Goal: Information Seeking & Learning: Learn about a topic

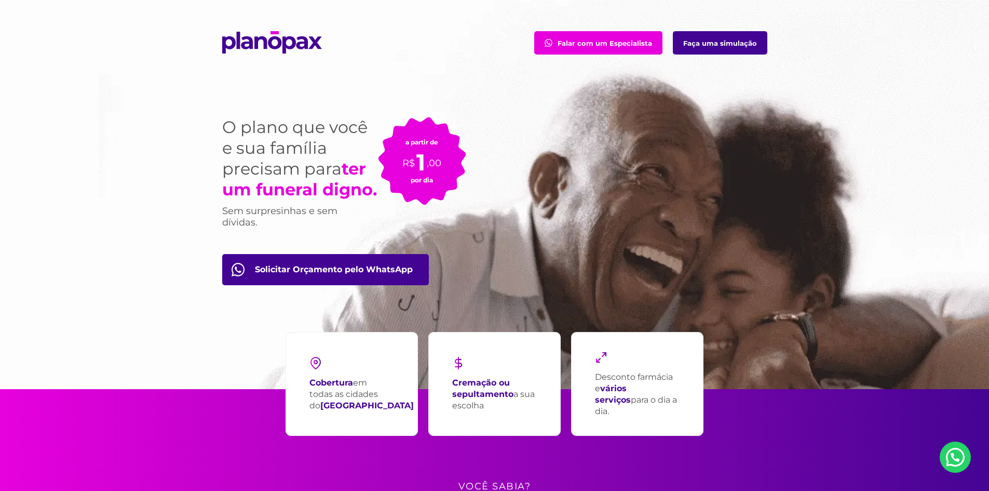
click at [602, 45] on link "Falar com um Especialista" at bounding box center [598, 42] width 128 height 23
click at [743, 43] on link "Faça uma simulação" at bounding box center [720, 42] width 94 height 23
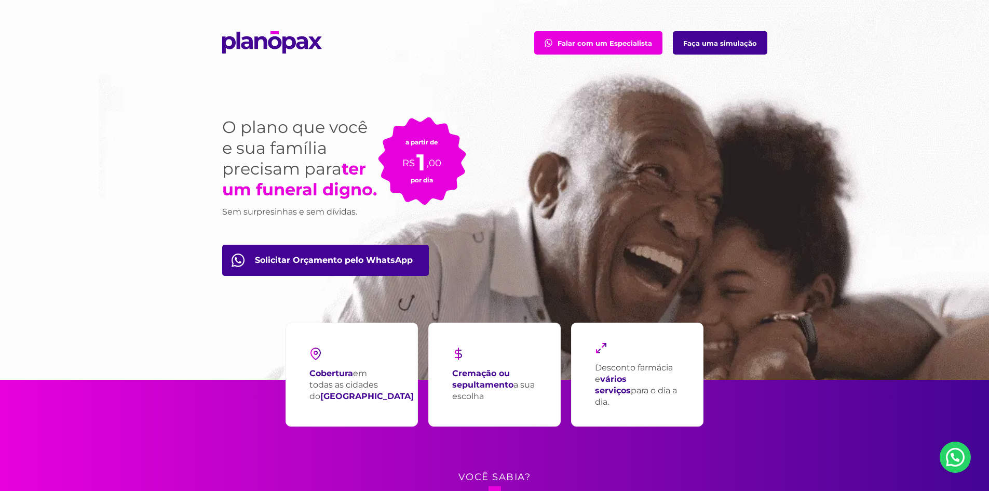
click at [345, 382] on p "Cobertura em todas as cidades do [GEOGRAPHIC_DATA]" at bounding box center [361, 385] width 104 height 34
click at [314, 357] on img at bounding box center [315, 353] width 12 height 12
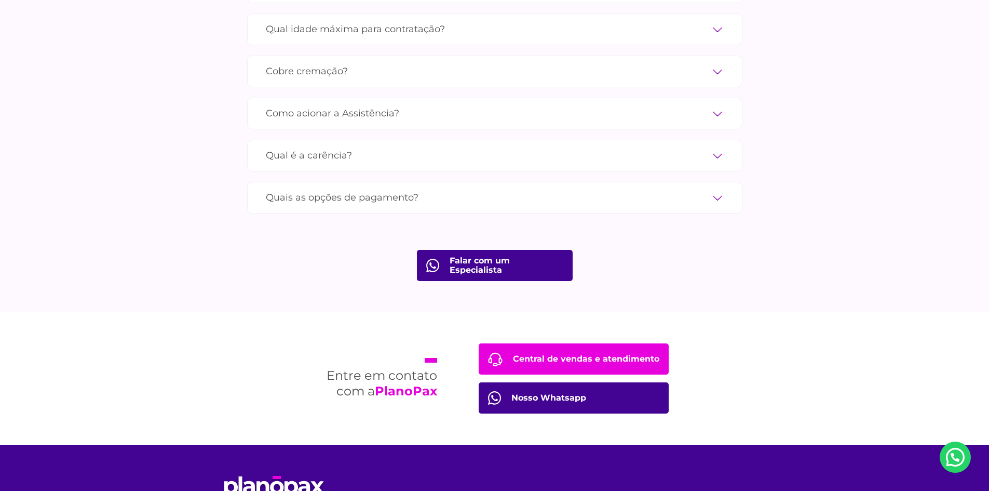
scroll to position [3507, 0]
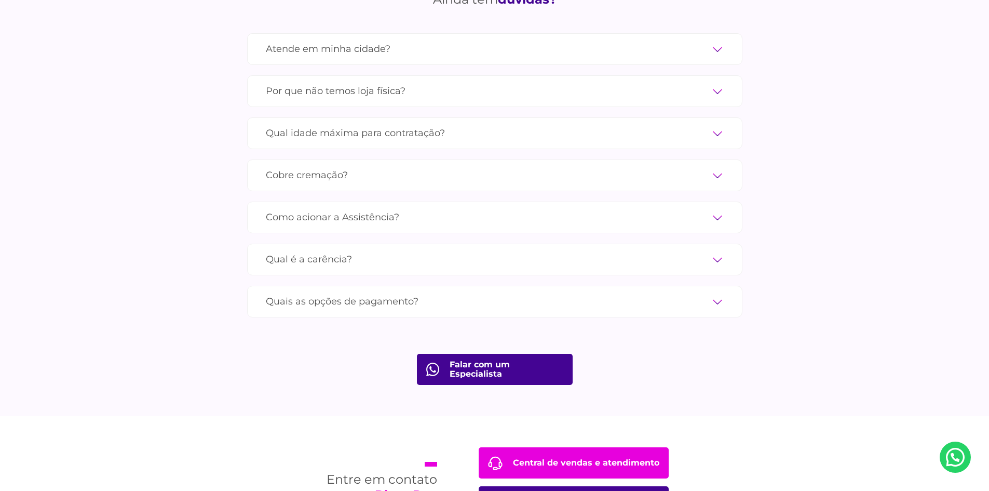
click at [657, 250] on label "Qual é a carência?" at bounding box center [495, 259] width 458 height 18
click at [0, 0] on input "Qual é a carência?" at bounding box center [0, 0] width 0 height 0
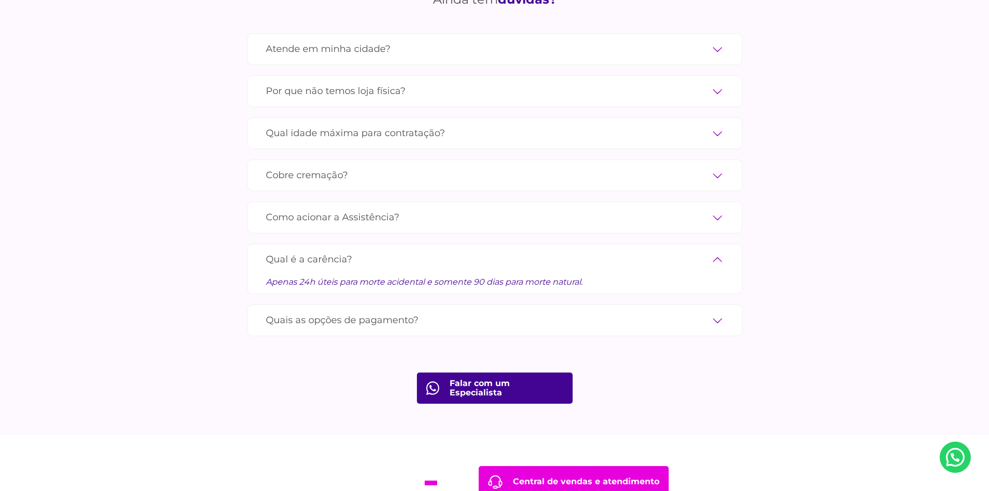
click at [422, 268] on div "Apenas 24h úteis para morte acidental e somente 90 dias para morte natural." at bounding box center [495, 277] width 458 height 19
click at [716, 208] on label "Como acionar a Assistência?" at bounding box center [495, 217] width 458 height 18
click at [0, 0] on input "Como acionar a Assistência?" at bounding box center [0, 0] width 0 height 0
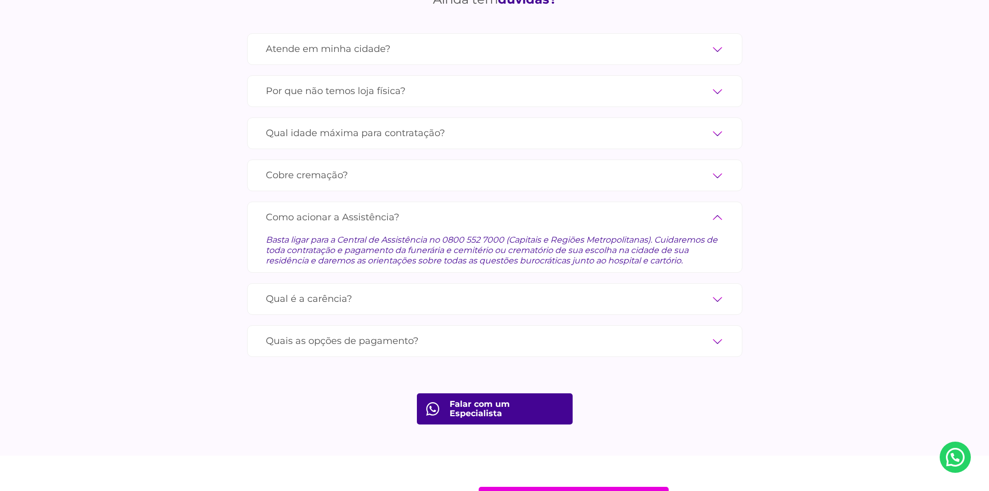
click at [705, 124] on label "Qual idade máxima para contratação?" at bounding box center [495, 133] width 458 height 18
click at [0, 0] on input "Qual idade máxima para contratação?" at bounding box center [0, 0] width 0 height 0
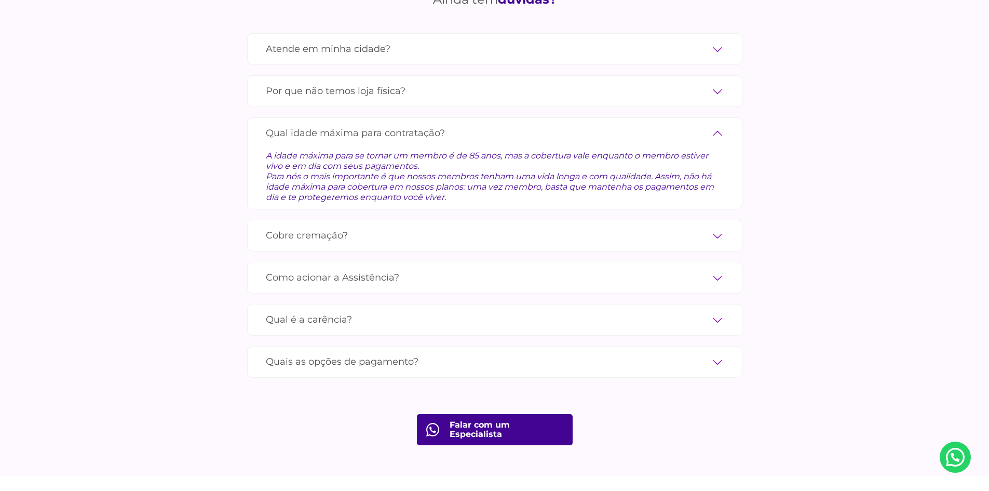
click at [571, 85] on label "Por que não temos loja física?" at bounding box center [495, 91] width 458 height 18
click at [0, 0] on input "Por que não temos loja física?" at bounding box center [0, 0] width 0 height 0
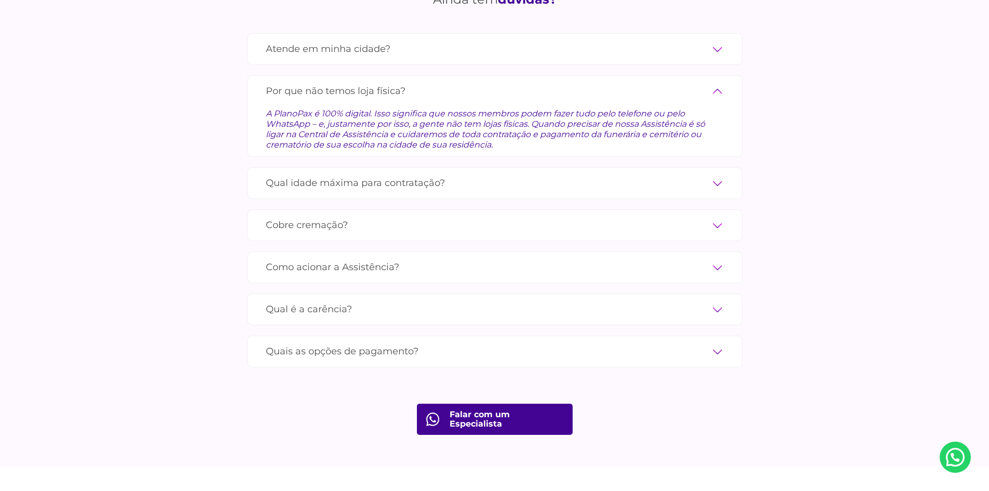
click at [620, 47] on div "Atende em minha cidade? Contamos com parceiros em todas as cidades do [GEOGRAPH…" at bounding box center [494, 49] width 495 height 32
click at [618, 40] on label "Atende em minha cidade?" at bounding box center [495, 49] width 458 height 18
click at [0, 0] on input "Atende em minha cidade?" at bounding box center [0, 0] width 0 height 0
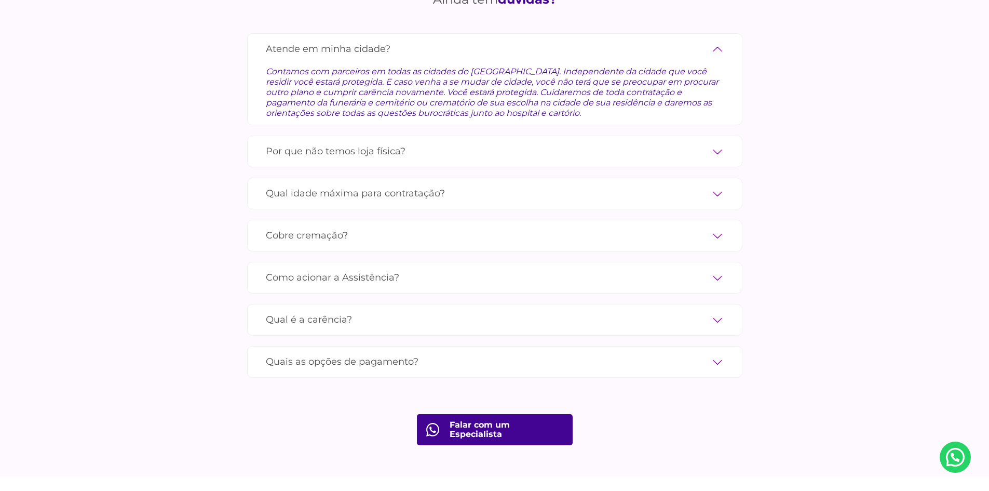
click at [560, 74] on div "Contamos com parceiros em todas as cidades do [GEOGRAPHIC_DATA]. Independente d…" at bounding box center [495, 88] width 458 height 60
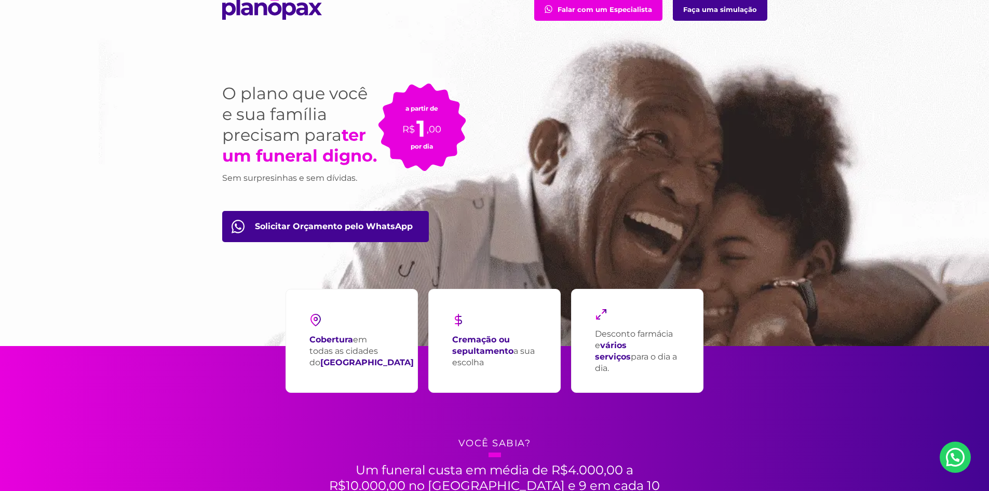
scroll to position [0, 0]
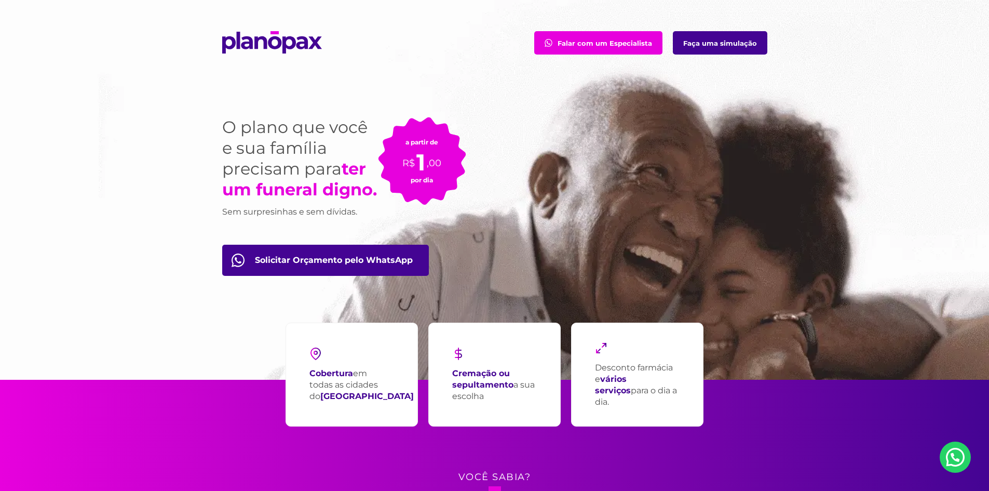
click at [633, 49] on link "Falar com um Especialista" at bounding box center [598, 42] width 128 height 23
